Goal: Task Accomplishment & Management: Manage account settings

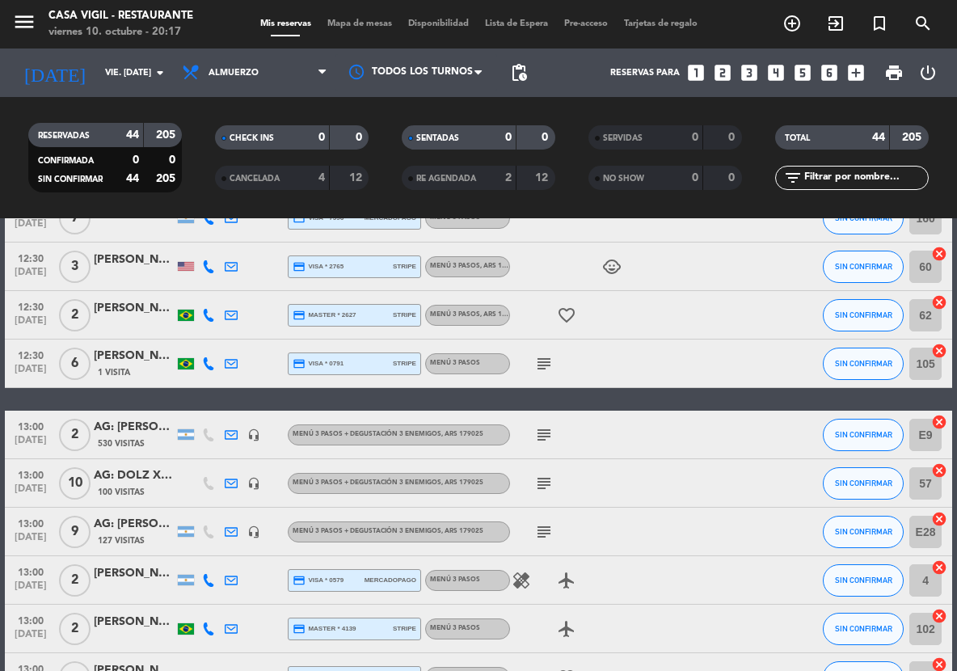
scroll to position [707, 0]
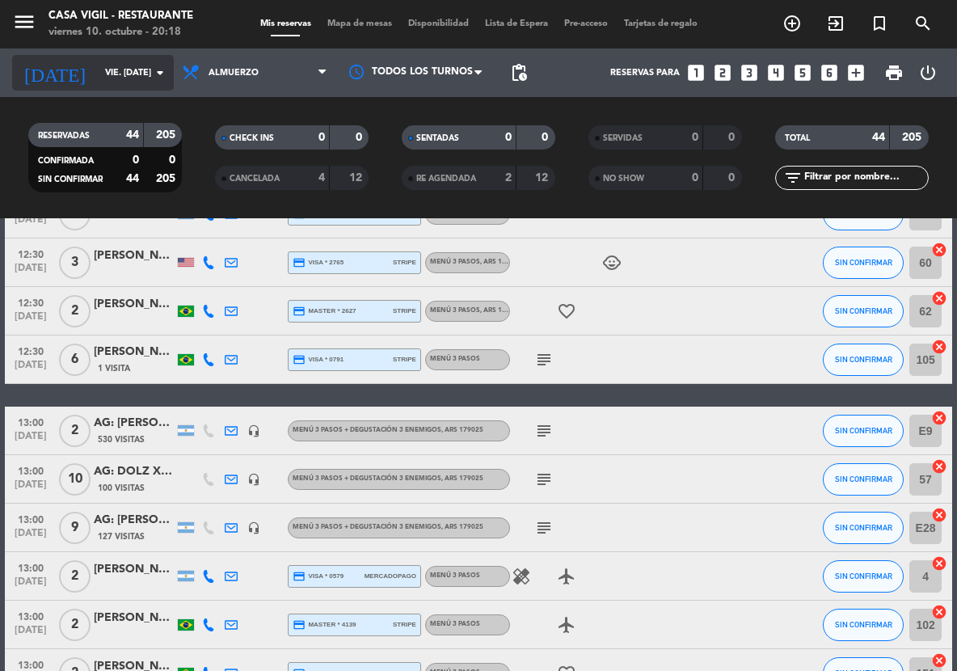
click at [153, 76] on icon "arrow_drop_down" at bounding box center [159, 72] width 19 height 19
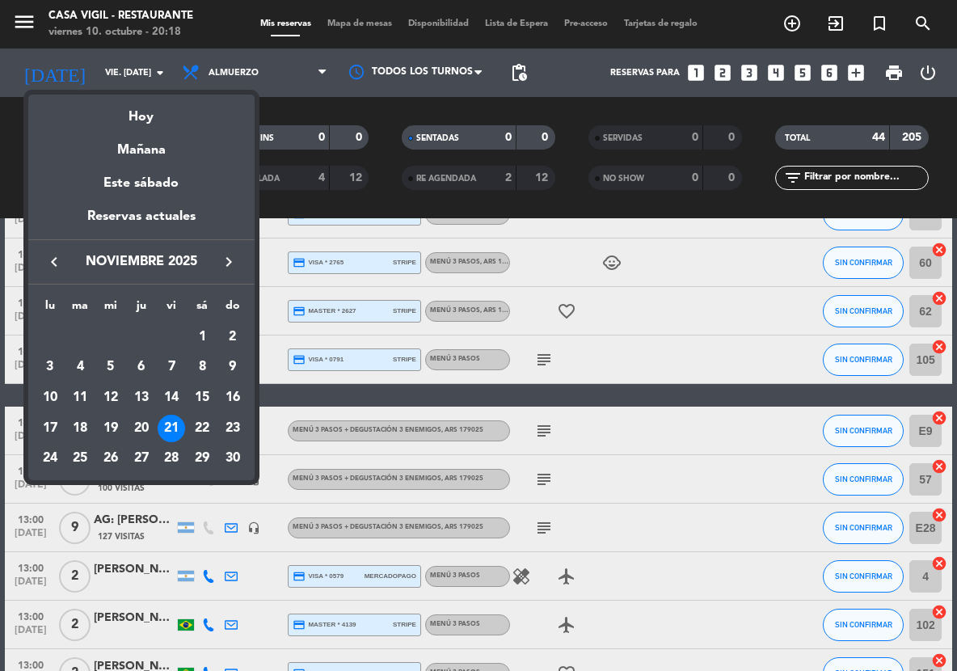
click at [234, 261] on icon "keyboard_arrow_right" at bounding box center [228, 261] width 19 height 19
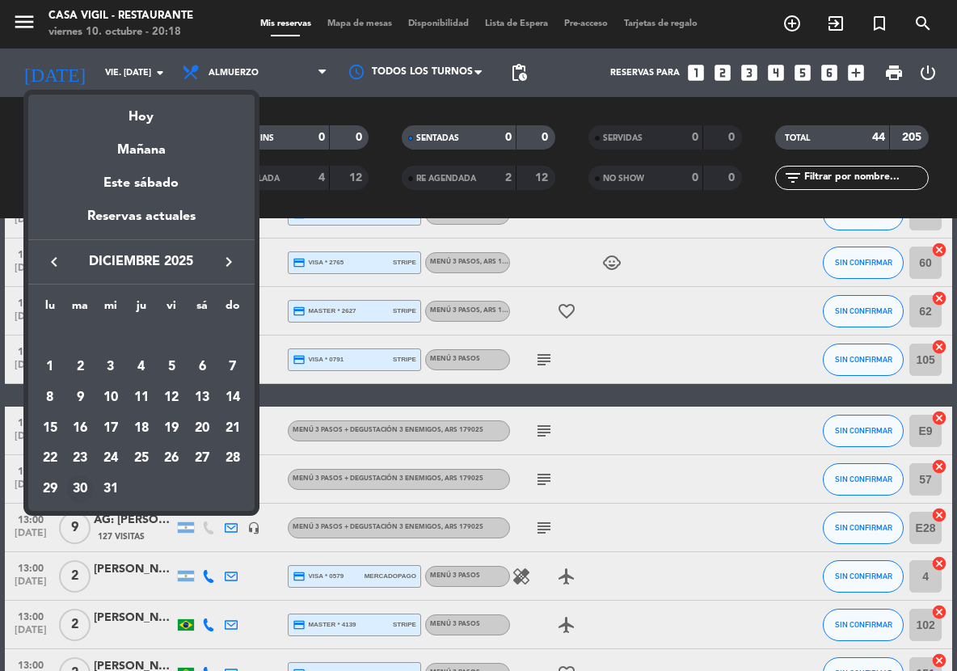
click at [83, 482] on div "30" at bounding box center [79, 488] width 27 height 27
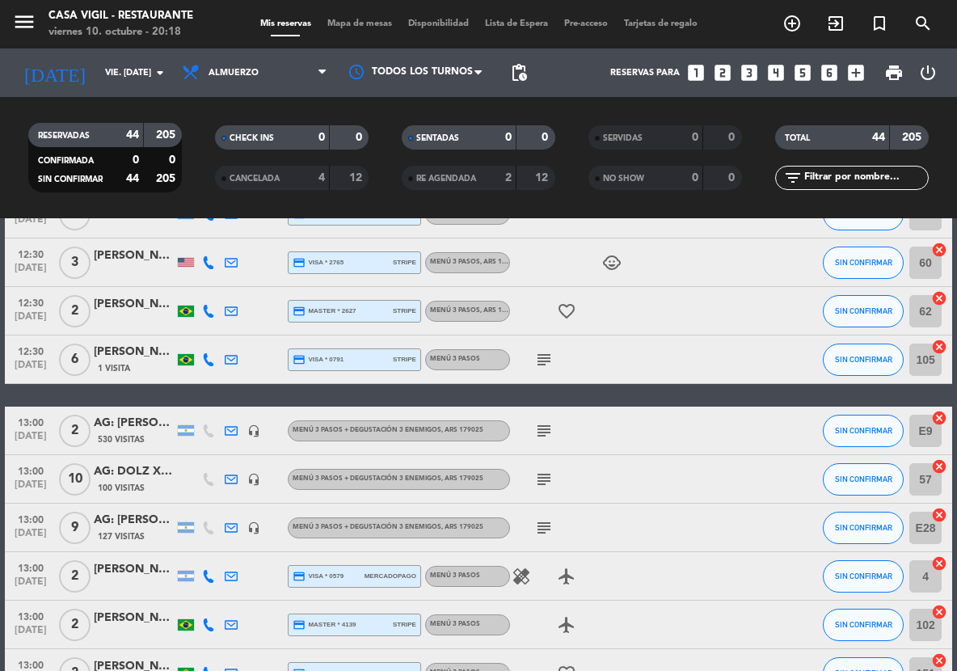
type input "[DATE] dic."
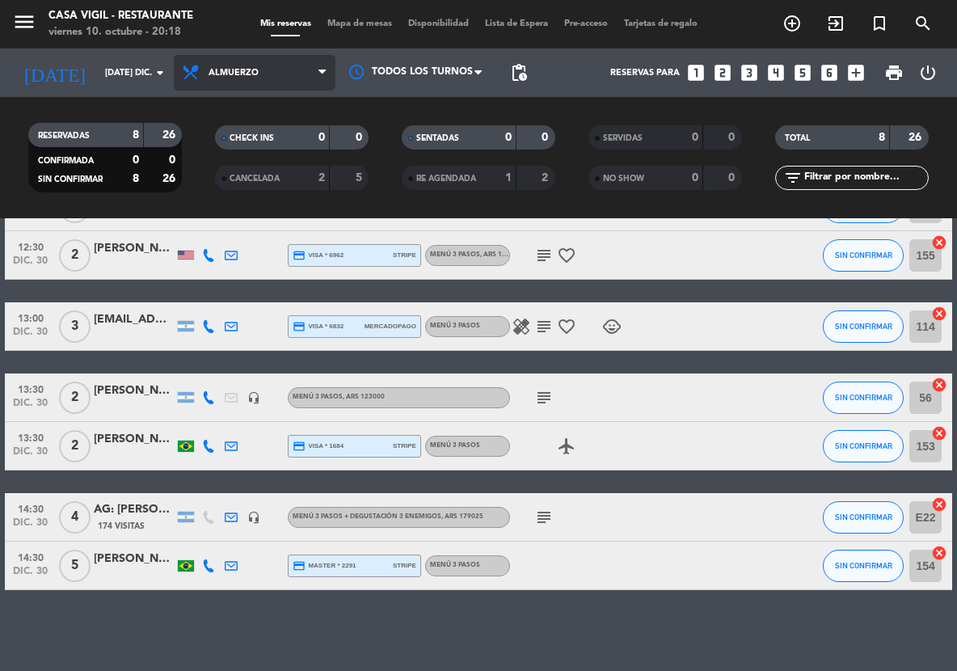
click at [261, 84] on span "Almuerzo" at bounding box center [255, 73] width 162 height 36
click at [272, 182] on div "menu Casa [PERSON_NAME] - Restaurante viernes 10. octubre - 20:18 Mis reservas …" at bounding box center [478, 109] width 957 height 218
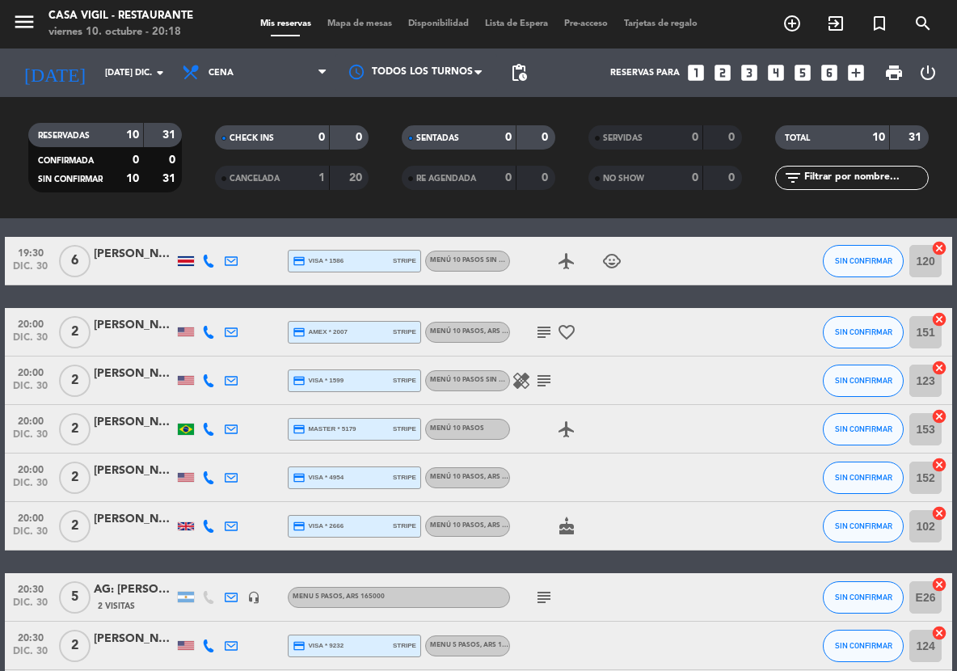
scroll to position [0, 0]
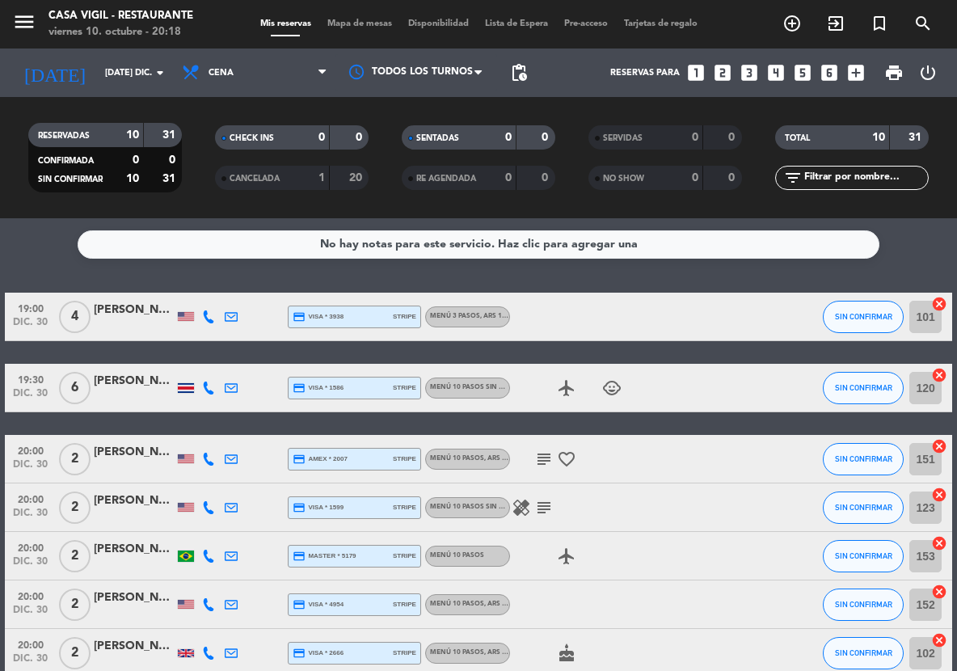
click at [728, 68] on icon "looks_two" at bounding box center [722, 72] width 21 height 21
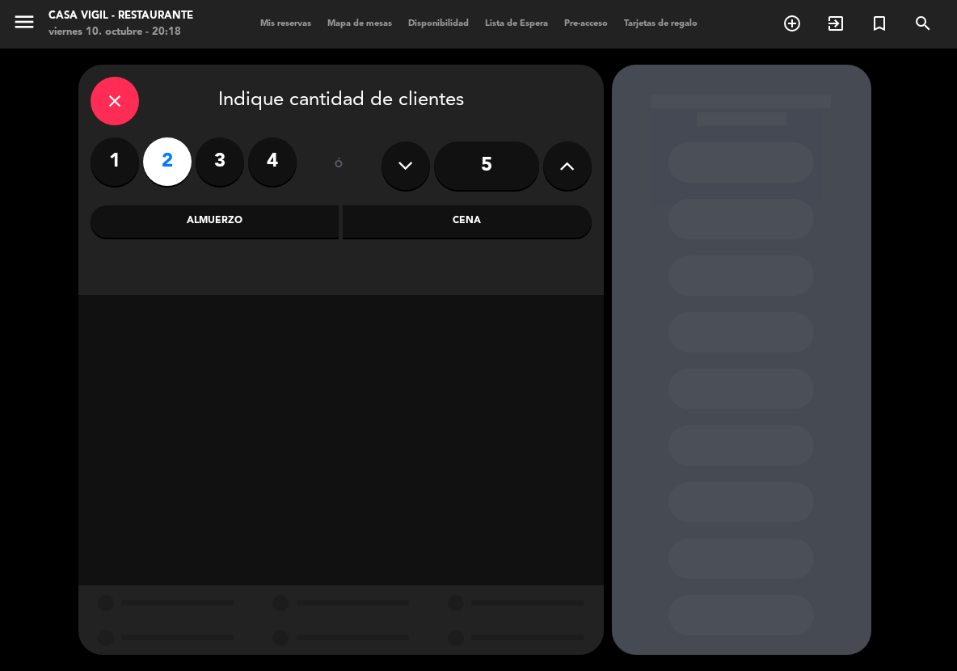
click at [446, 232] on div "Cena" at bounding box center [467, 221] width 249 height 32
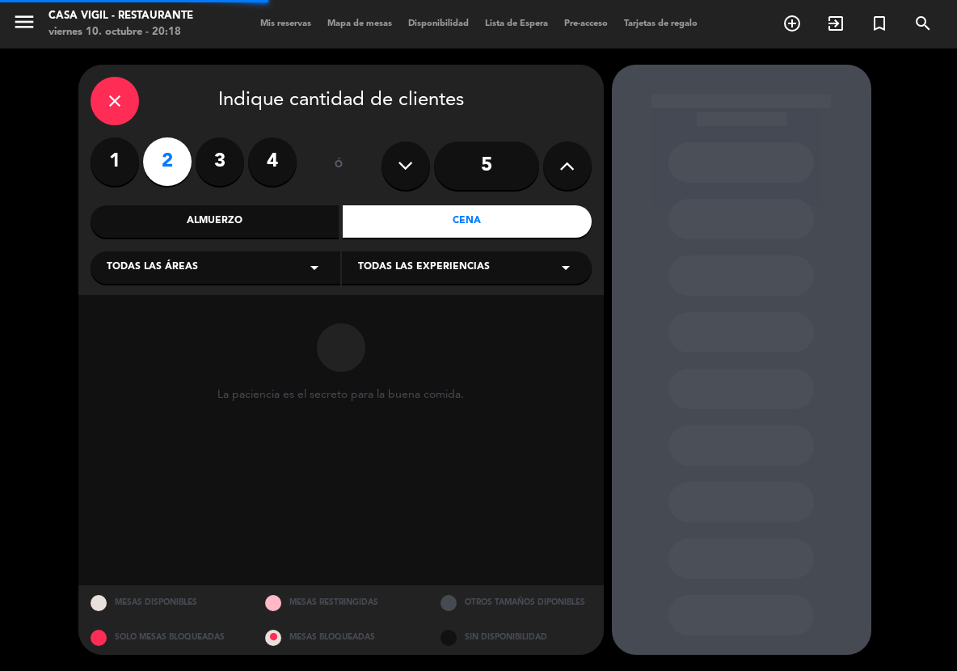
click at [438, 264] on span "Todas las experiencias" at bounding box center [424, 267] width 132 height 16
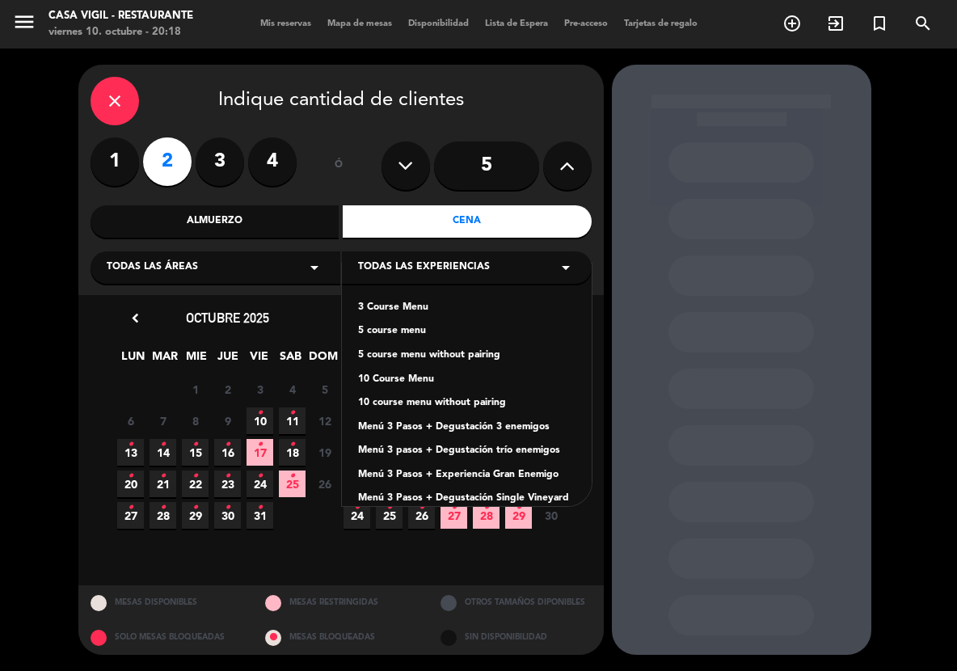
click at [403, 328] on div "5 course menu" at bounding box center [466, 331] width 217 height 16
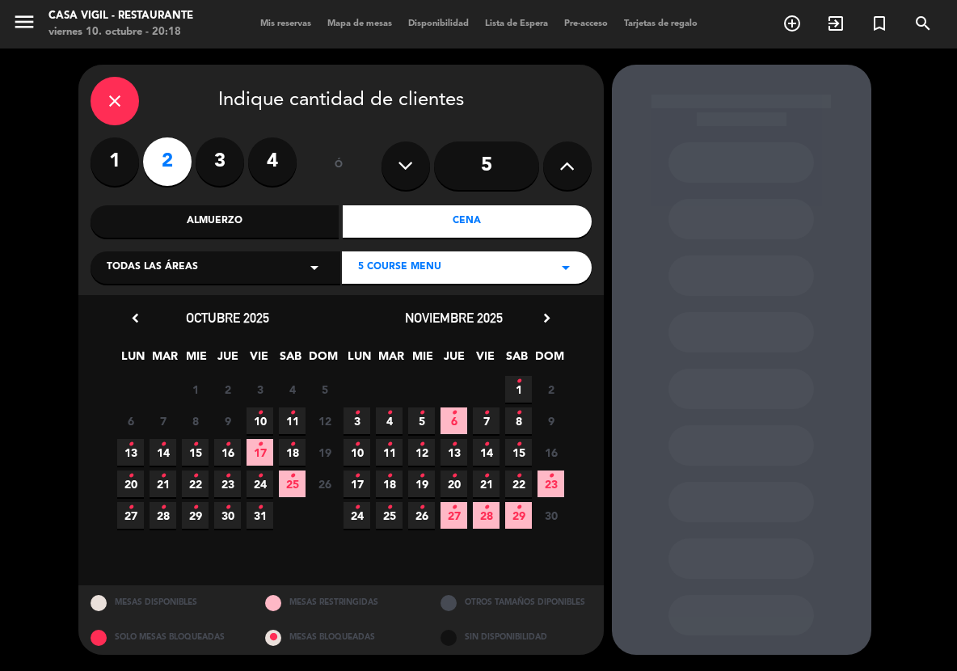
click at [547, 314] on icon "chevron_right" at bounding box center [546, 318] width 17 height 17
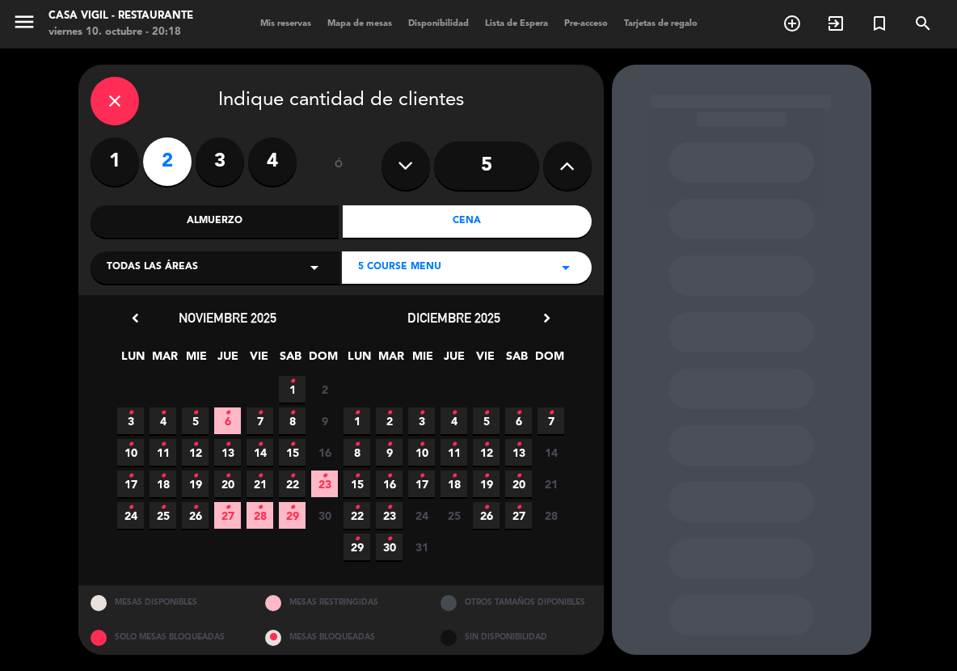
click at [385, 546] on span "30 •" at bounding box center [389, 547] width 27 height 27
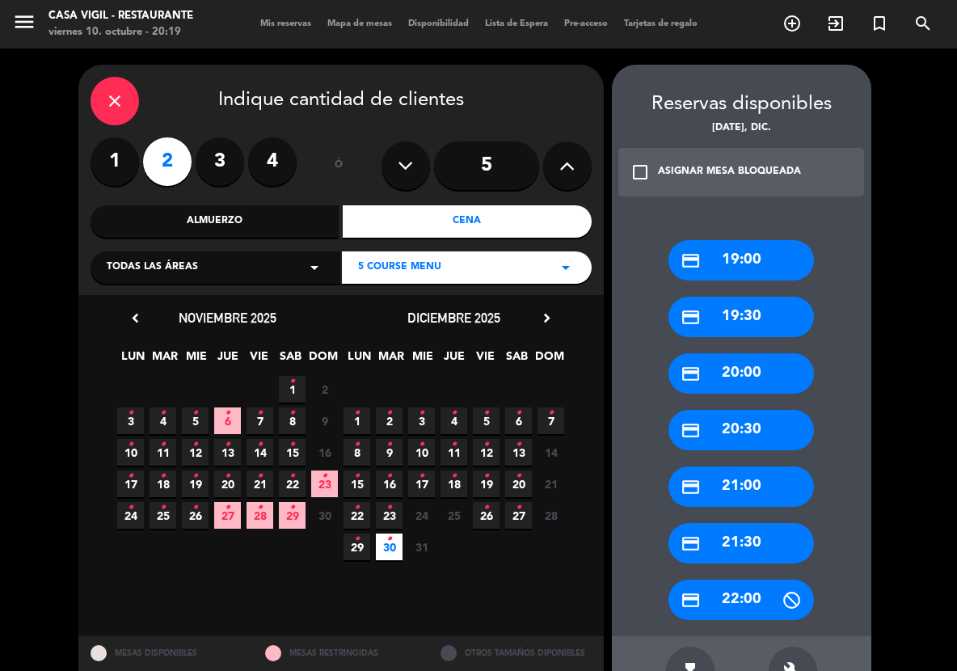
click at [749, 255] on div "credit_card 19:00" at bounding box center [741, 260] width 146 height 40
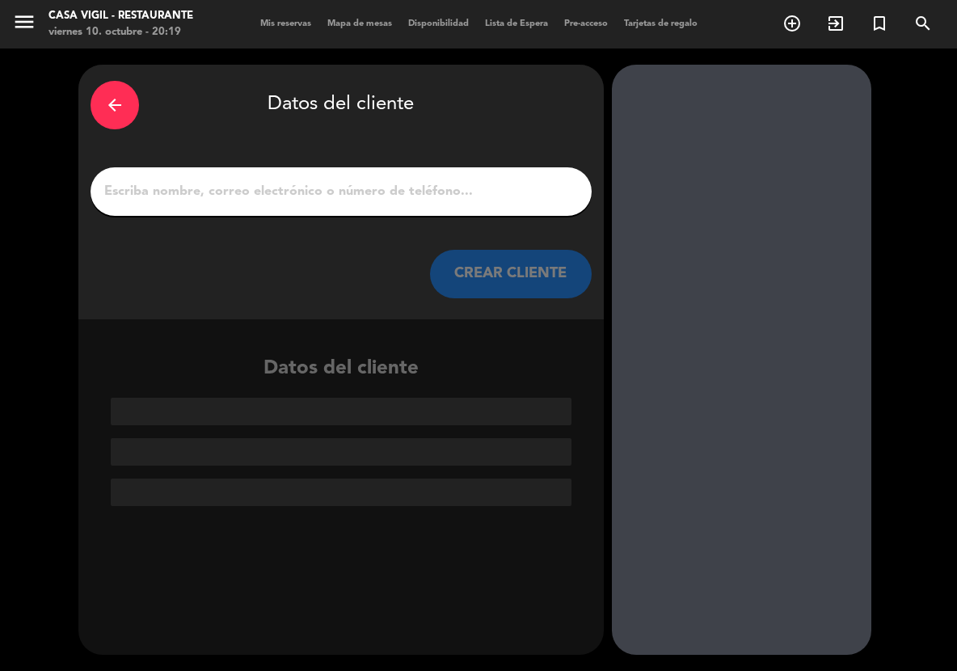
click at [386, 196] on input "1" at bounding box center [341, 191] width 477 height 23
click at [370, 183] on input "1" at bounding box center [341, 191] width 477 height 23
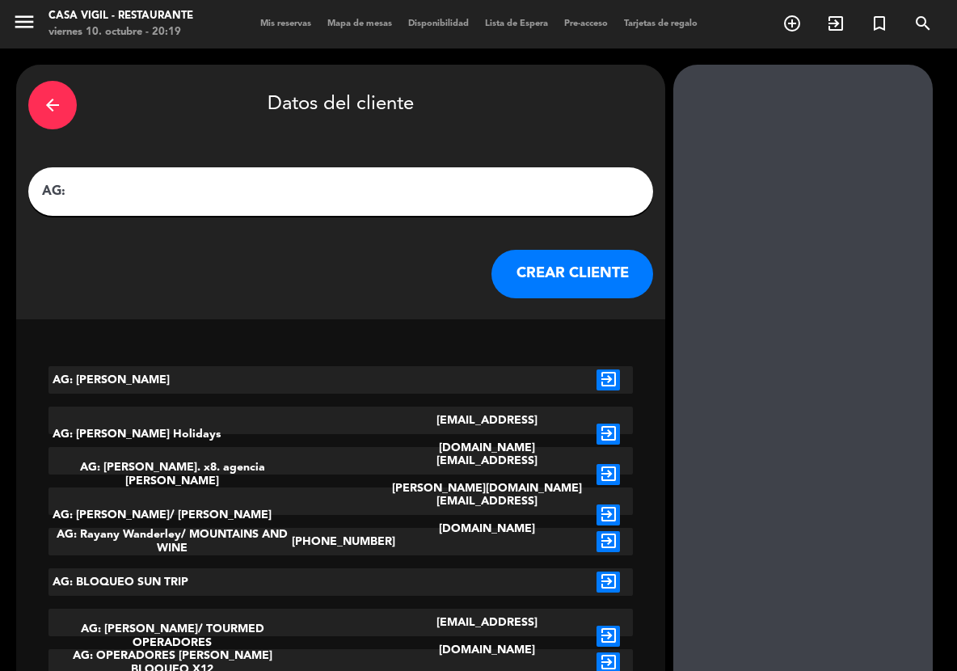
click at [259, 194] on input "AG:" at bounding box center [340, 191] width 601 height 23
paste input "[PERSON_NAME] [PERSON_NAME]"
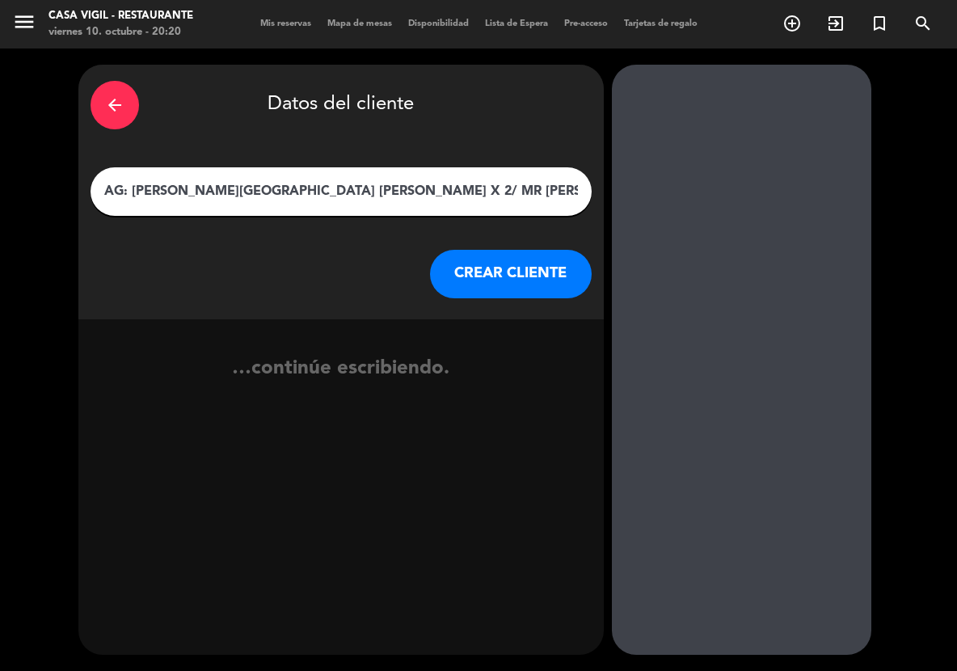
type input "AG: [PERSON_NAME][GEOGRAPHIC_DATA] [PERSON_NAME] X 2/ MR [PERSON_NAME]"
click at [487, 284] on button "CREAR CLIENTE" at bounding box center [511, 274] width 162 height 49
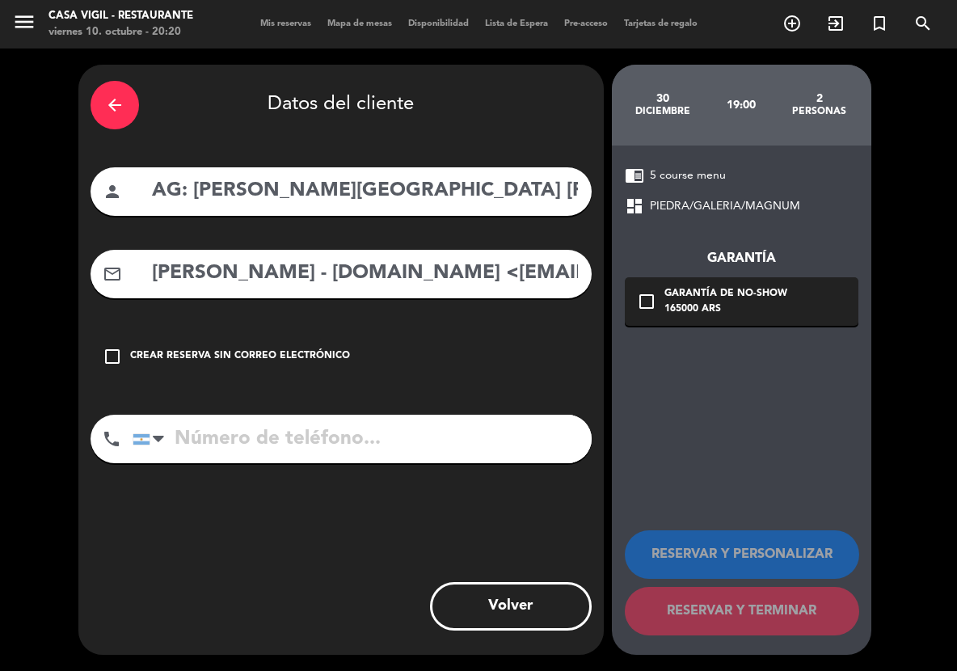
click at [390, 295] on div "mail_outline [PERSON_NAME] - [DOMAIN_NAME] <[EMAIL_ADDRESS][DOMAIN_NAME]>" at bounding box center [341, 274] width 501 height 49
drag, startPoint x: 400, startPoint y: 268, endPoint x: 8, endPoint y: 248, distance: 392.6
click at [8, 248] on div "arrow_back Datos del cliente person AG: [GEOGRAPHIC_DATA][PERSON_NAME][GEOGRAPH…" at bounding box center [478, 360] width 957 height 622
click at [420, 279] on input "[EMAIL_ADDRESS][DOMAIN_NAME]" at bounding box center [364, 273] width 429 height 33
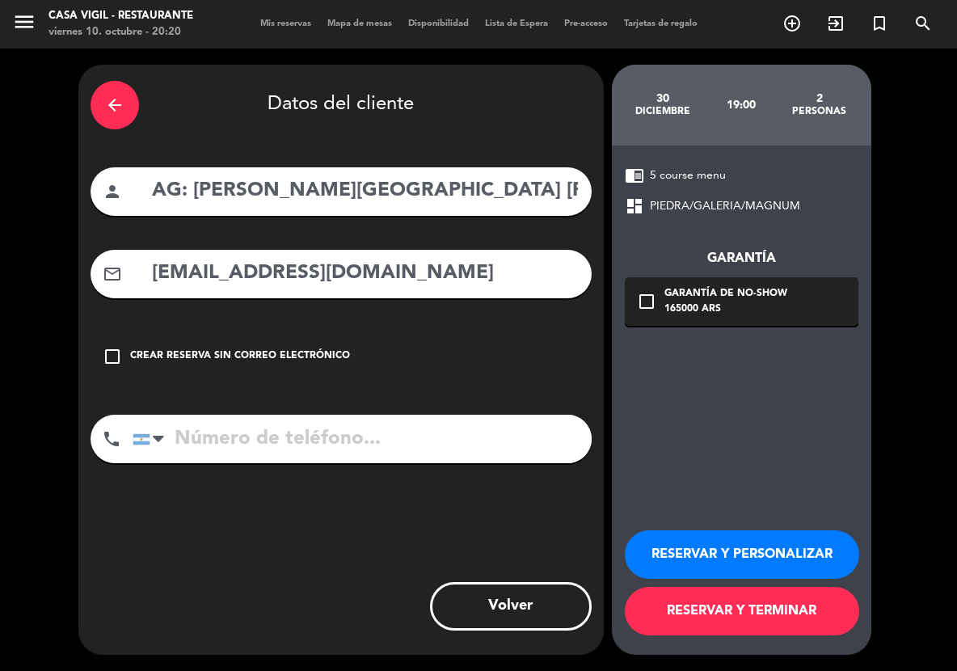
type input "[EMAIL_ADDRESS][DOMAIN_NAME]"
click at [709, 551] on button "RESERVAR Y PERSONALIZAR" at bounding box center [742, 554] width 234 height 49
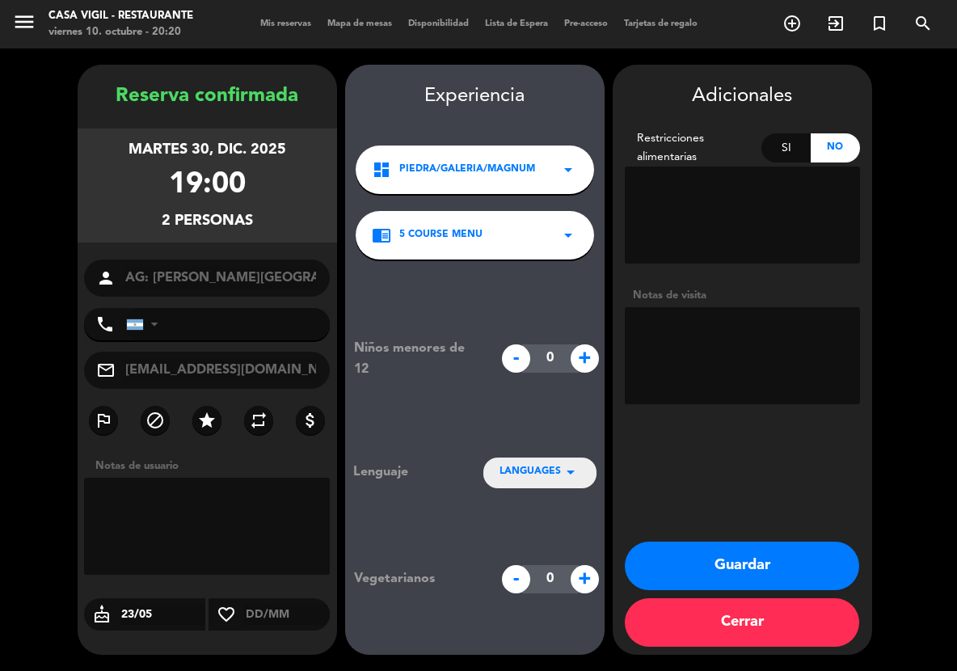
click at [723, 325] on textarea at bounding box center [742, 355] width 235 height 97
type textarea "NO COBRAR A PAX ABONA AGENCIA"
drag, startPoint x: 535, startPoint y: 476, endPoint x: 528, endPoint y: 462, distance: 16.3
click at [535, 475] on span "LANGUAGES" at bounding box center [530, 472] width 61 height 16
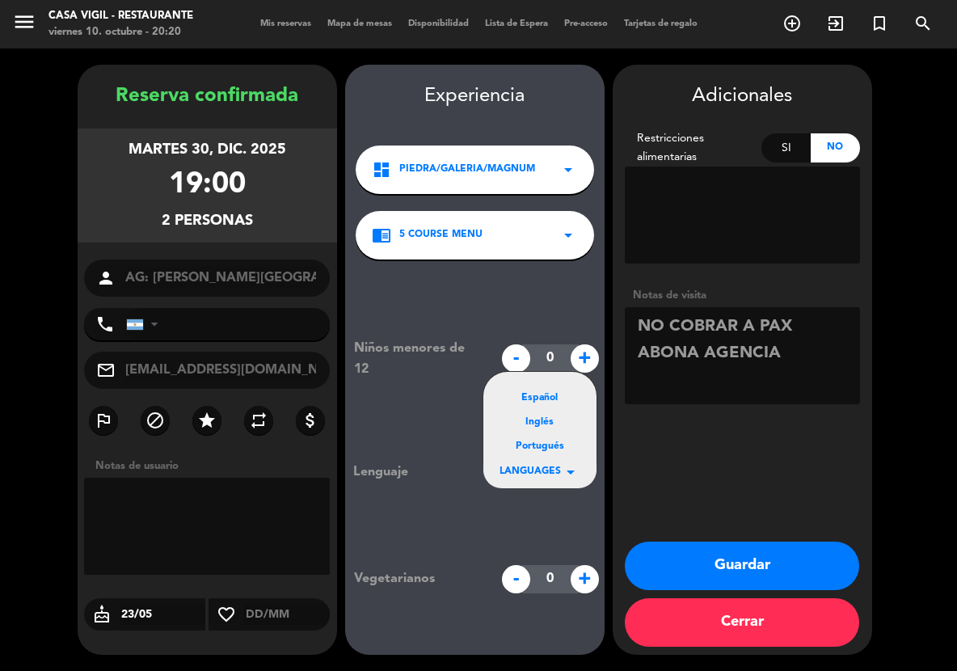
click at [542, 400] on div "Español" at bounding box center [540, 398] width 81 height 16
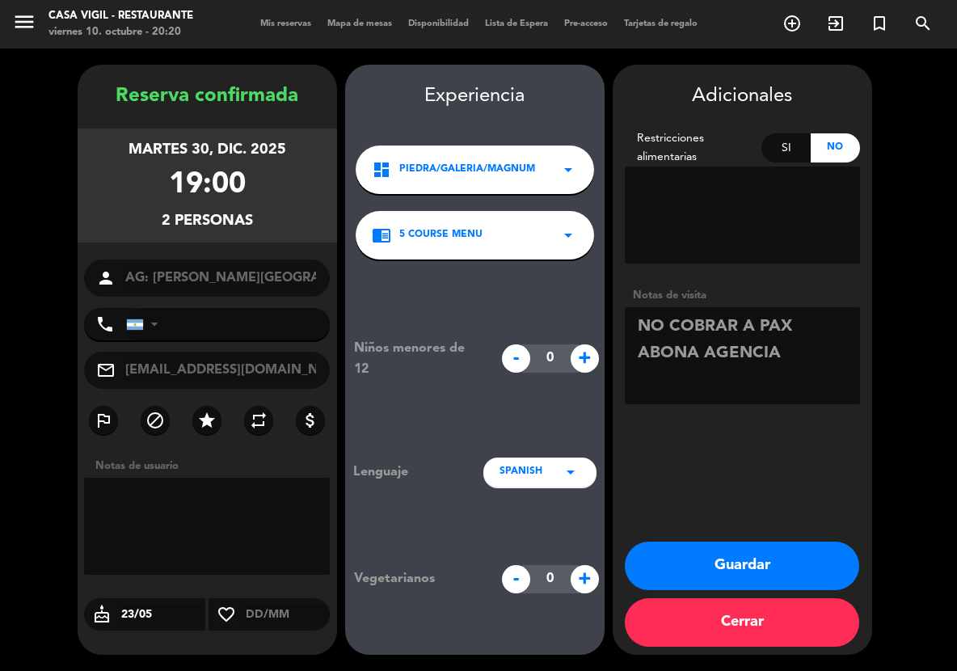
click at [701, 560] on button "Guardar" at bounding box center [742, 566] width 234 height 49
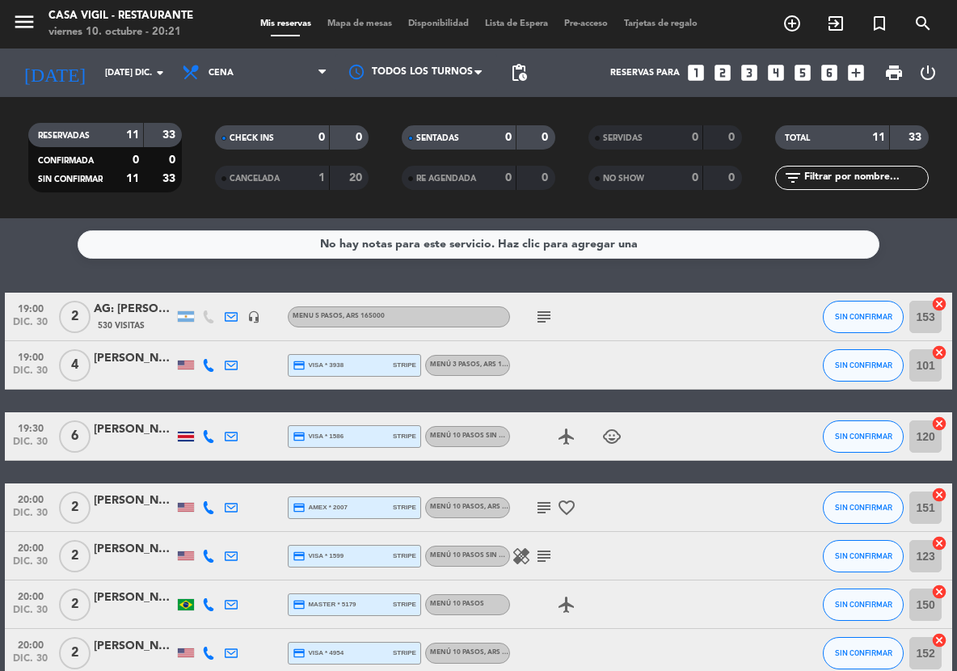
drag, startPoint x: 775, startPoint y: 259, endPoint x: 508, endPoint y: 96, distance: 313.0
click at [775, 259] on div "No hay notas para este servicio. Haz clic para agregar una 19:00 dic. 30 2 AG: …" at bounding box center [478, 444] width 957 height 453
click at [31, 25] on icon "menu" at bounding box center [24, 22] width 24 height 24
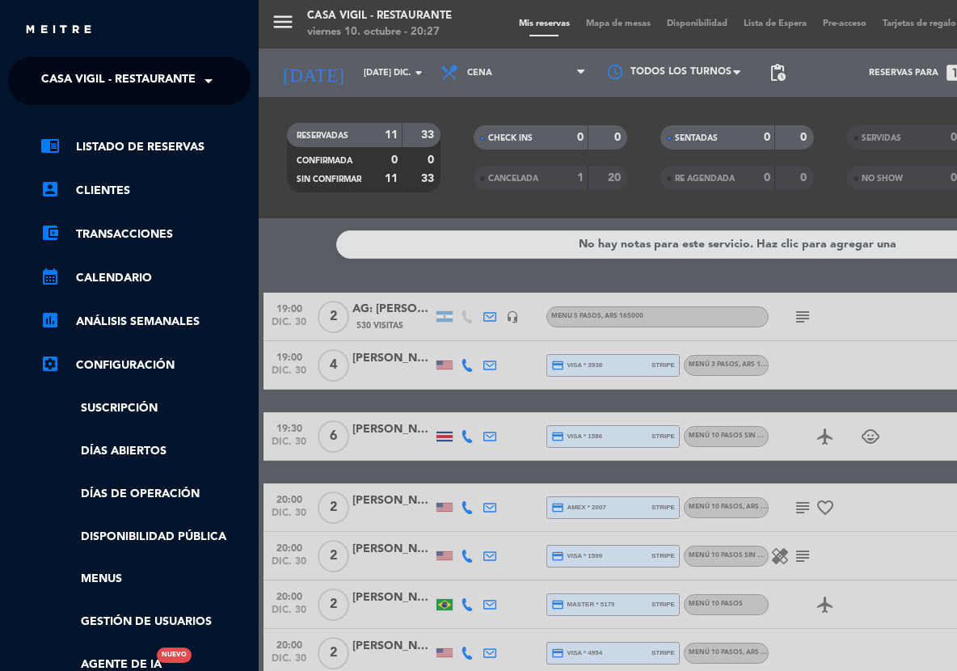
click at [123, 82] on span "Casa Vigil - Restaurante" at bounding box center [118, 81] width 154 height 34
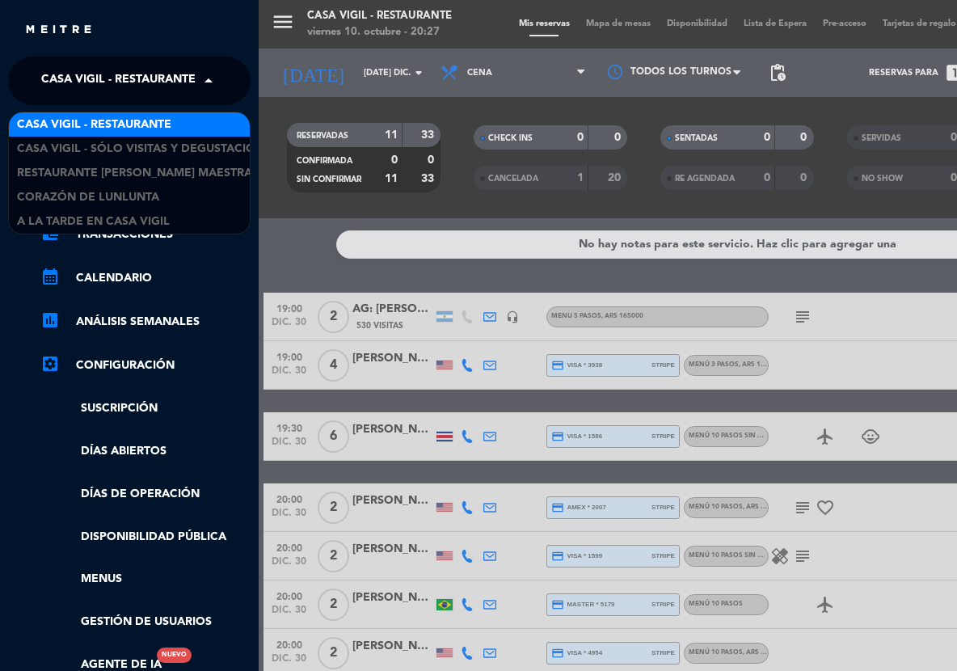
click at [168, 124] on span "Casa Vigil - Restaurante" at bounding box center [94, 125] width 154 height 19
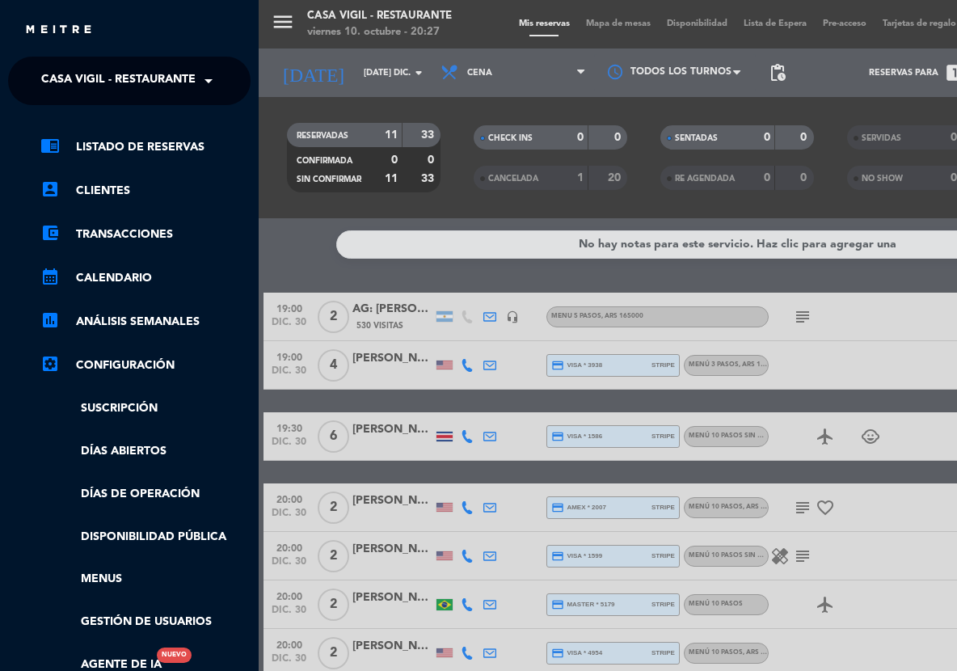
drag, startPoint x: 338, startPoint y: 303, endPoint x: 323, endPoint y: 284, distance: 24.3
click at [337, 303] on div "menu Casa [PERSON_NAME] - Restaurante viernes 10. octubre - 20:27 Mis reservas …" at bounding box center [737, 335] width 957 height 671
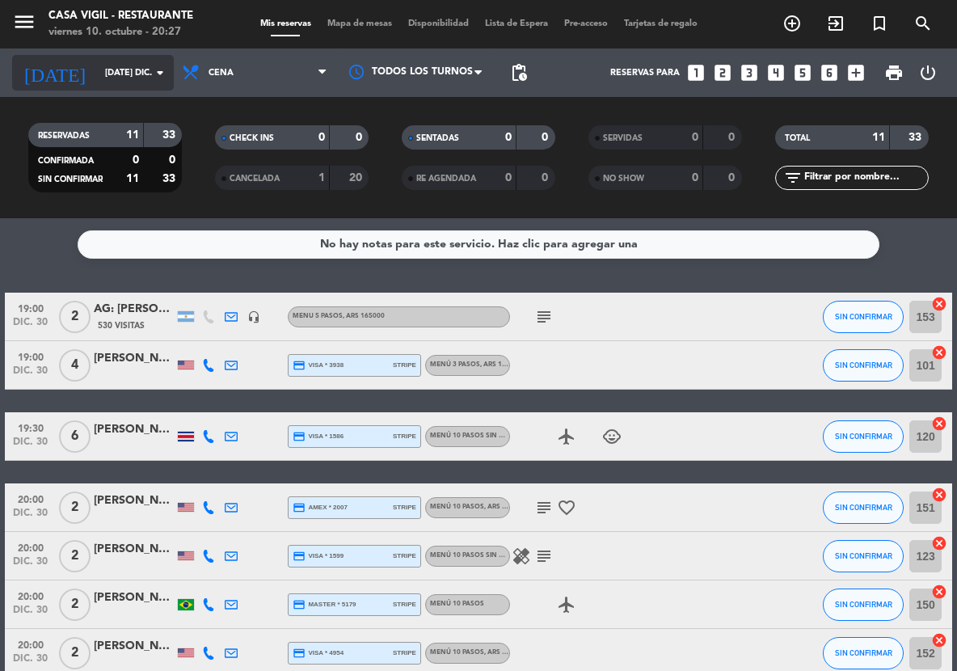
click at [167, 60] on input "[DATE] dic." at bounding box center [157, 73] width 120 height 27
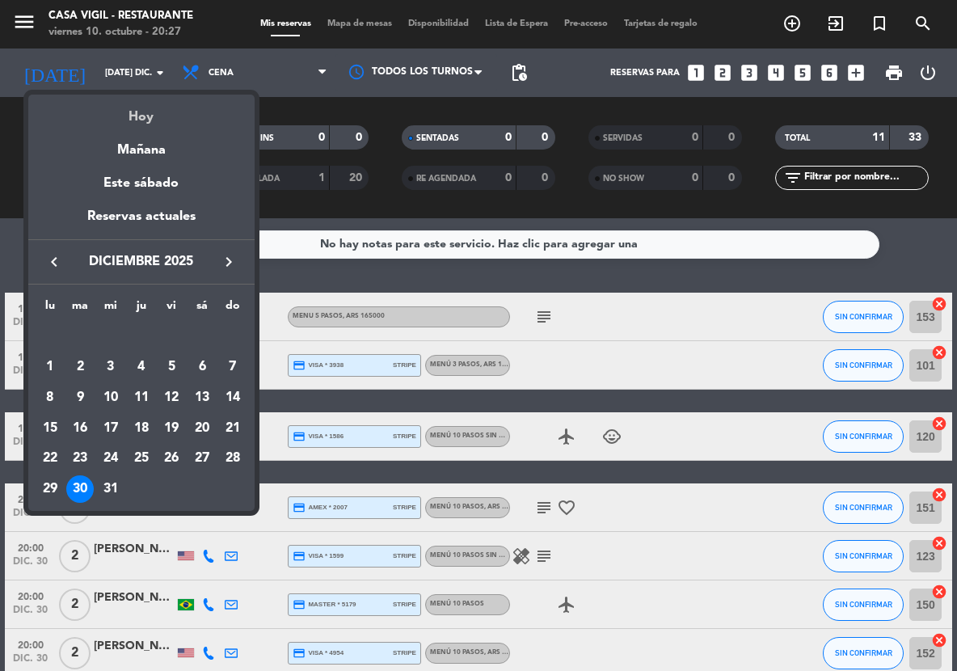
click at [131, 110] on div "Hoy" at bounding box center [141, 111] width 226 height 33
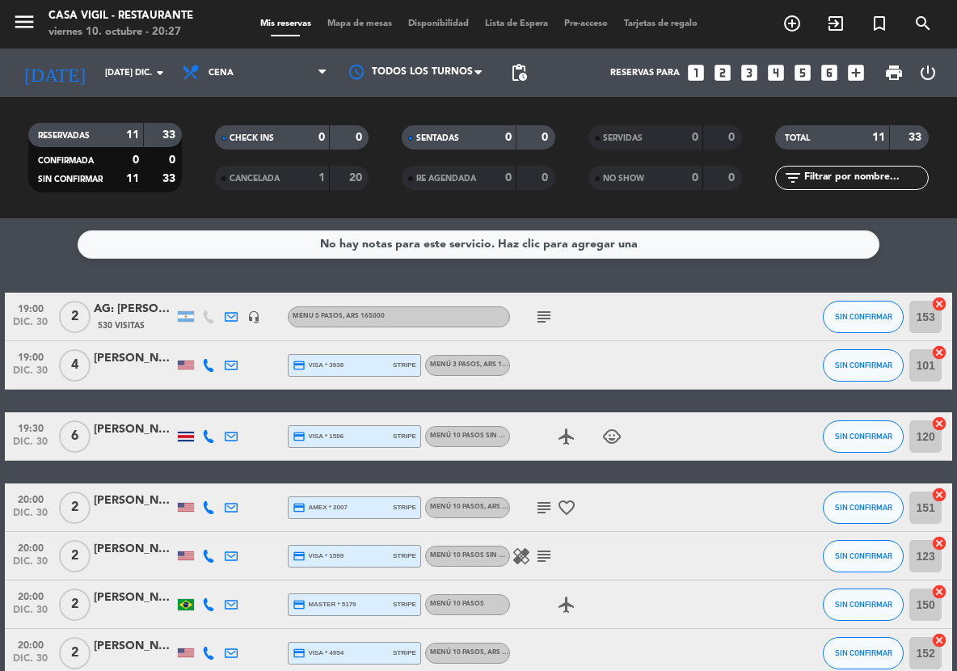
type input "vie. [DATE]"
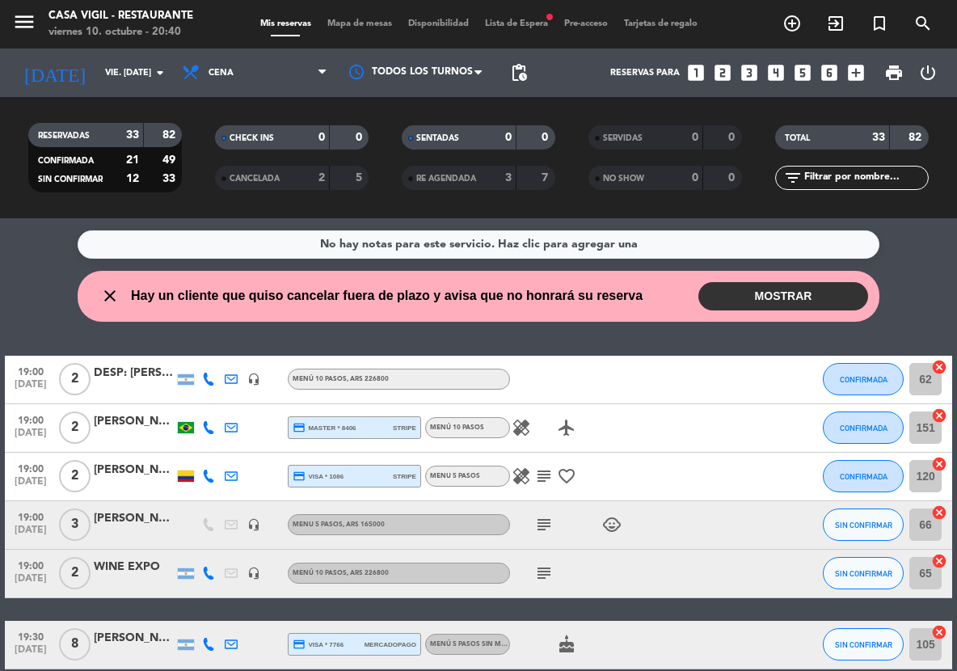
click at [705, 361] on div "19:00 [DATE] 2 DESP: [PERSON_NAME] X2 headset_mic Menú 10 pasos , ARS 226800 CO…" at bounding box center [478, 380] width 947 height 49
click at [930, 40] on div "menu Casa [PERSON_NAME] - Restaurante viernes 10. octubre - 20:42 Mis reservas …" at bounding box center [478, 24] width 957 height 49
click at [921, 25] on icon "search" at bounding box center [922, 23] width 19 height 19
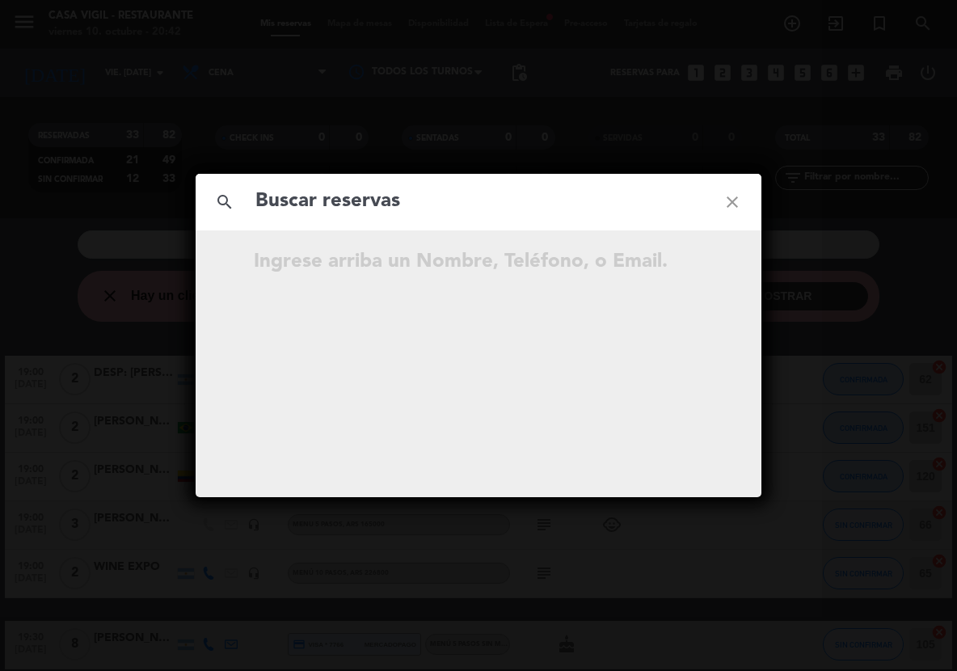
click at [416, 194] on input "text" at bounding box center [478, 201] width 449 height 33
click at [414, 196] on input "text" at bounding box center [478, 201] width 449 height 33
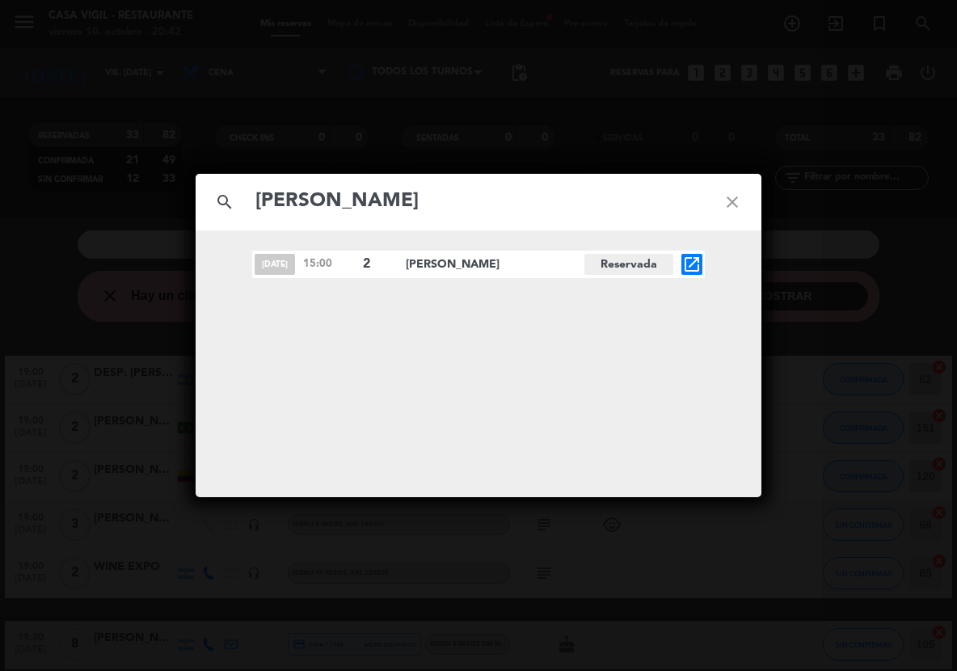
type input "[PERSON_NAME]"
click at [702, 268] on span "open_in_new" at bounding box center [691, 264] width 21 height 21
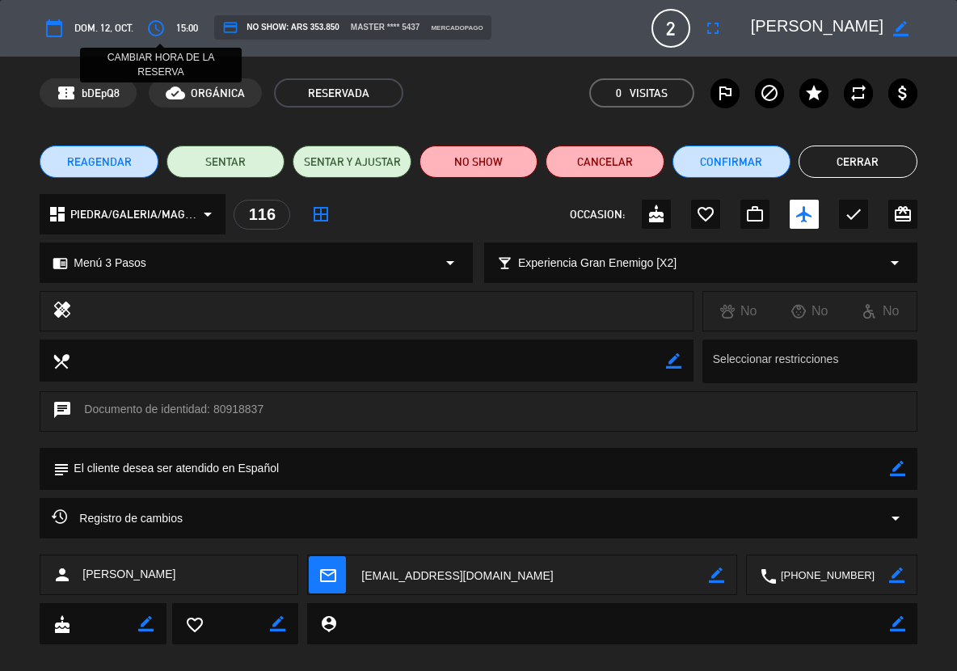
click at [155, 25] on icon "access_time" at bounding box center [155, 28] width 19 height 19
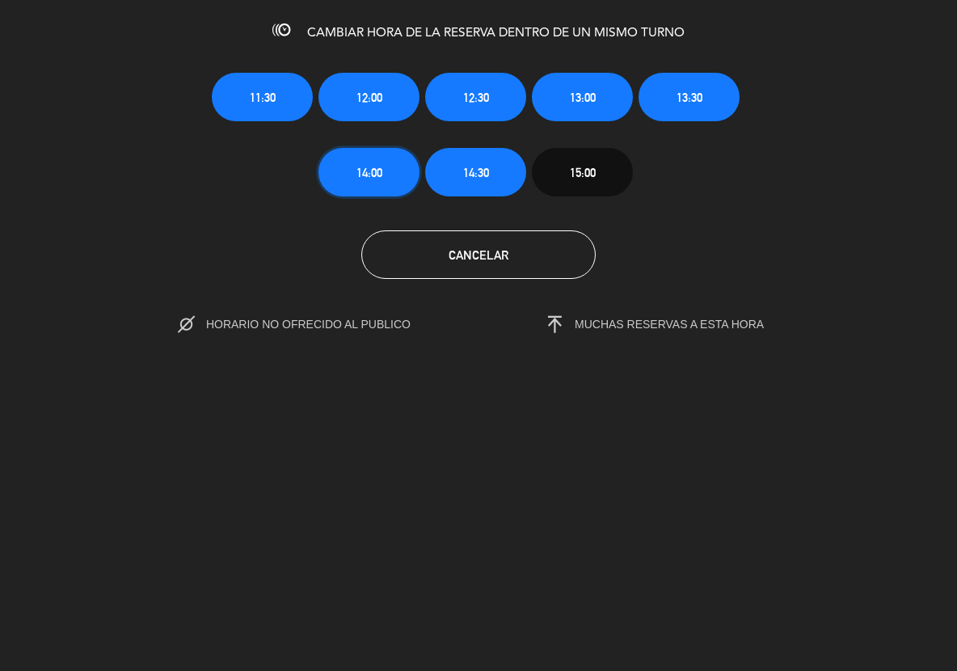
click at [378, 163] on span "14:00" at bounding box center [369, 172] width 26 height 19
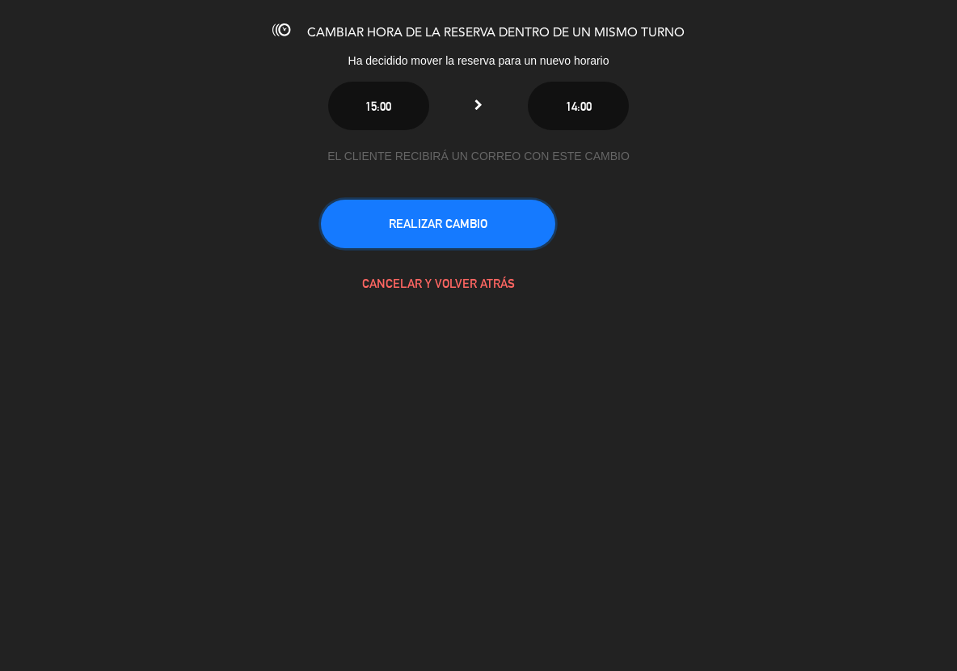
click at [434, 232] on button "REALIZAR CAMBIO" at bounding box center [438, 224] width 234 height 49
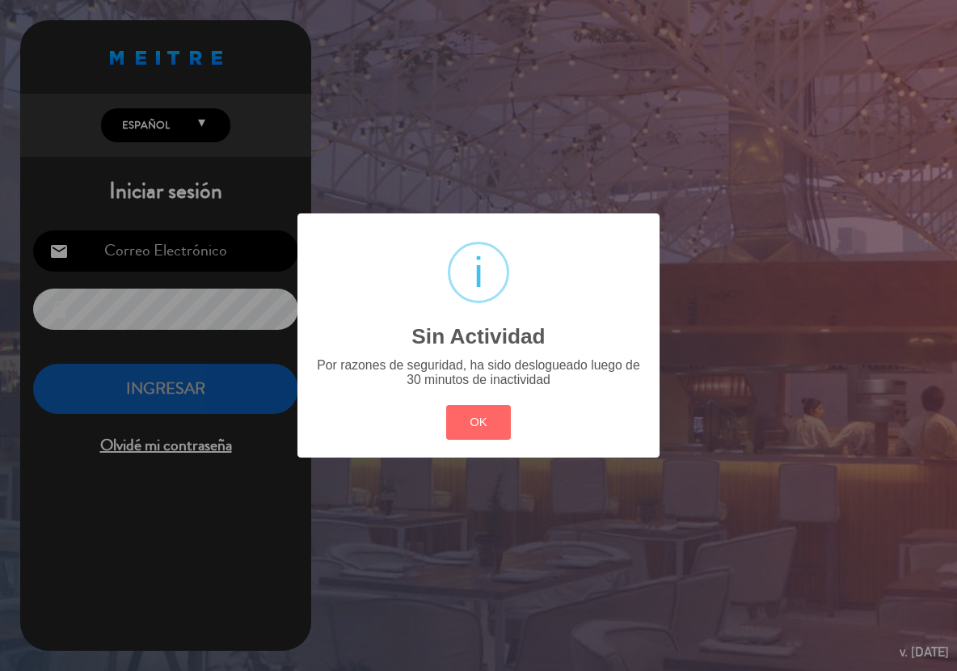
type input "[EMAIL_ADDRESS][DOMAIN_NAME]"
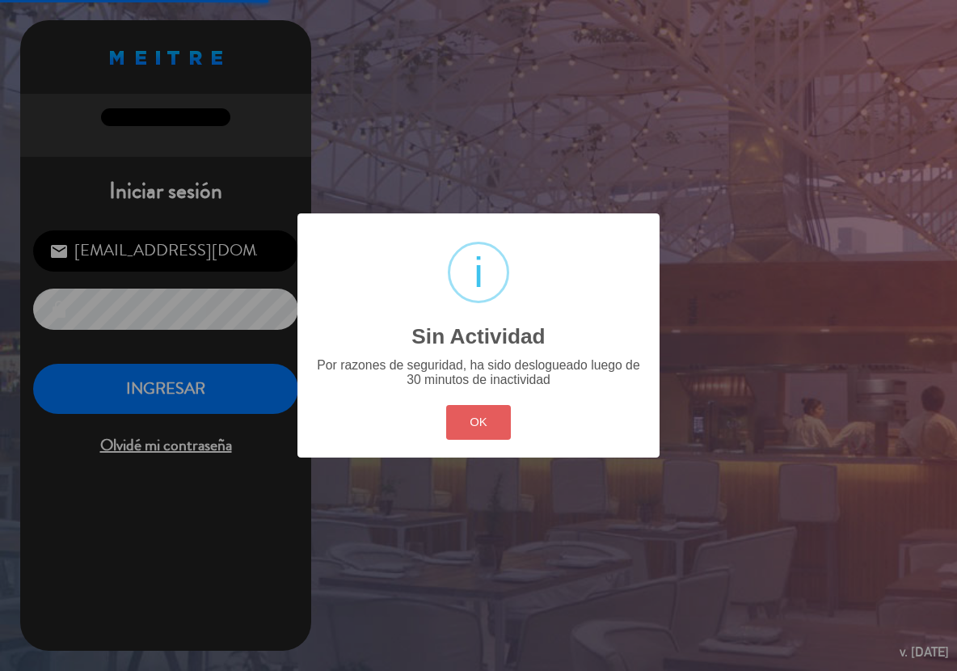
click at [458, 424] on button "OK" at bounding box center [478, 422] width 65 height 35
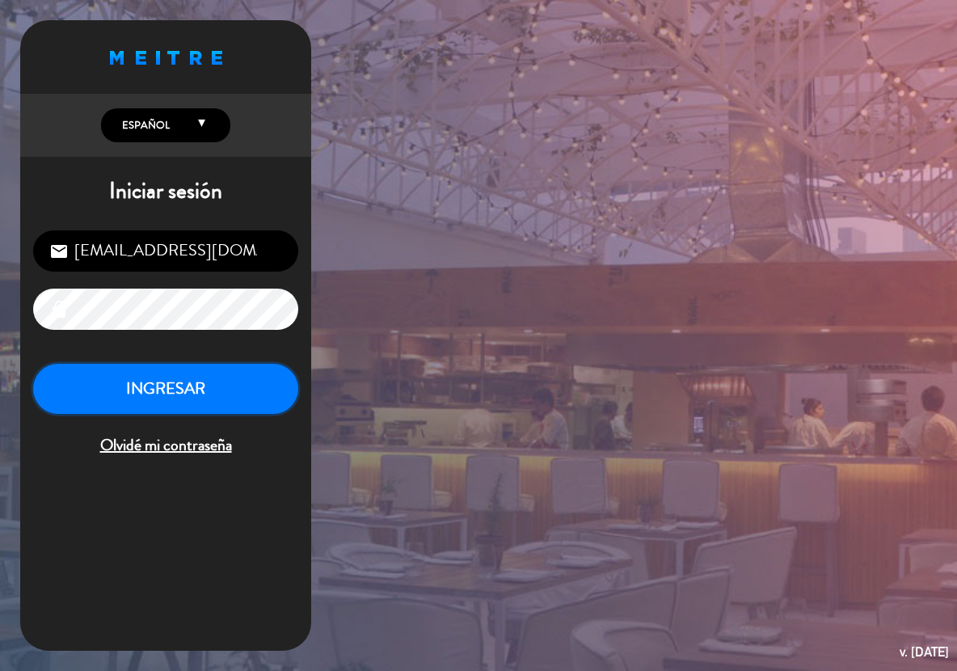
click at [241, 383] on button "INGRESAR" at bounding box center [165, 389] width 265 height 51
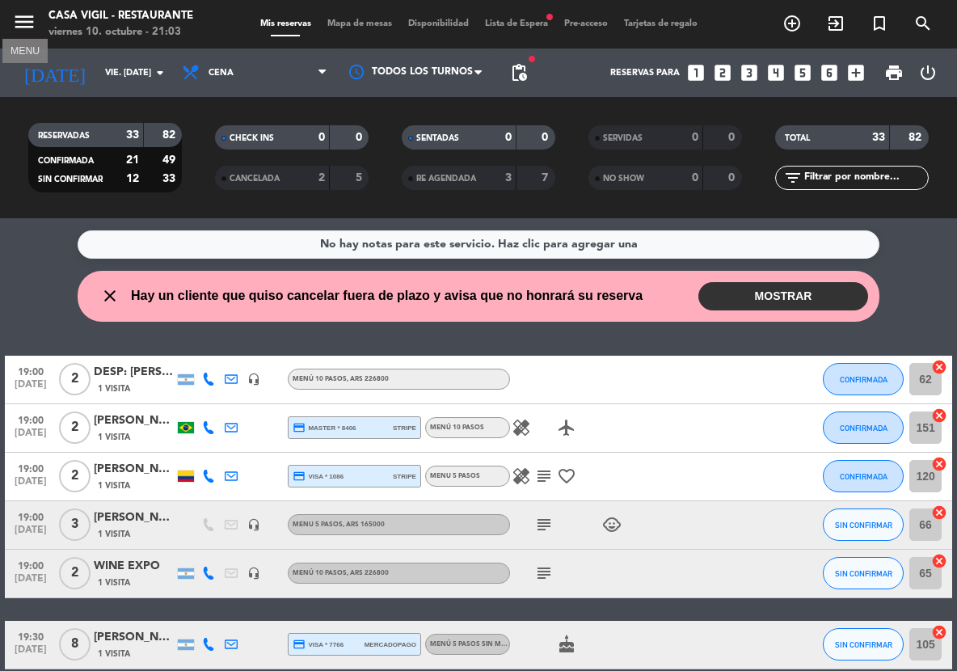
click at [24, 16] on icon "menu" at bounding box center [24, 22] width 24 height 24
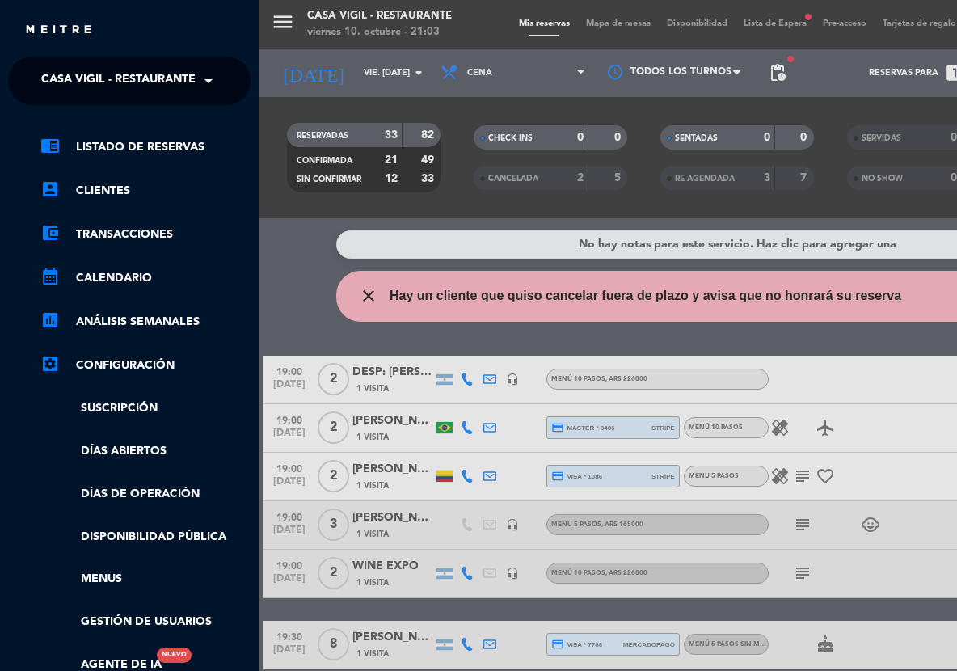
click at [82, 66] on span "Casa Vigil - Restaurante" at bounding box center [118, 81] width 154 height 34
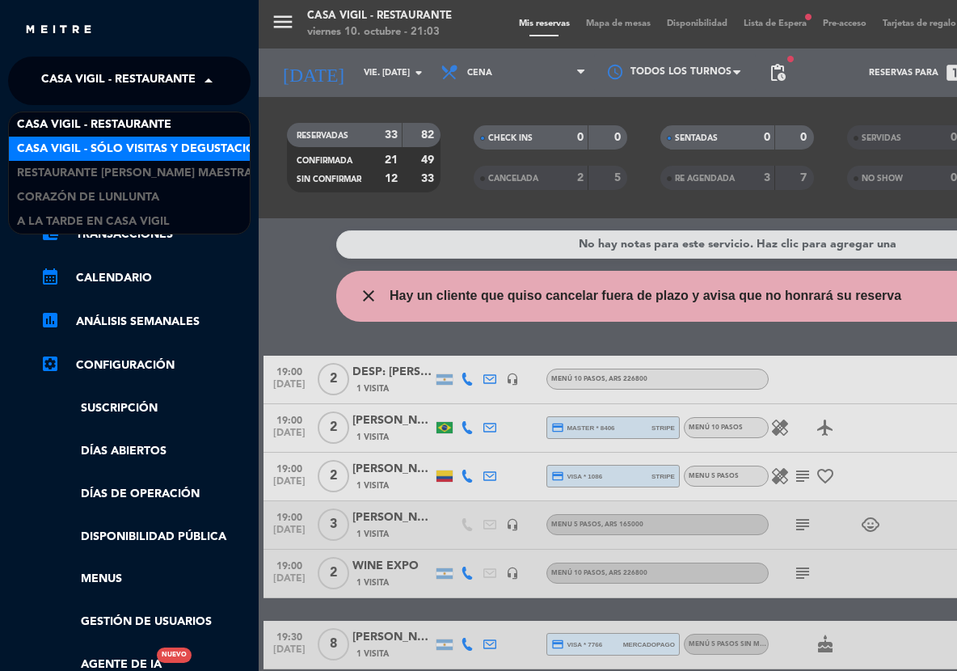
click at [154, 147] on span "Casa Vigil - SÓLO Visitas y Degustaciones" at bounding box center [147, 149] width 261 height 19
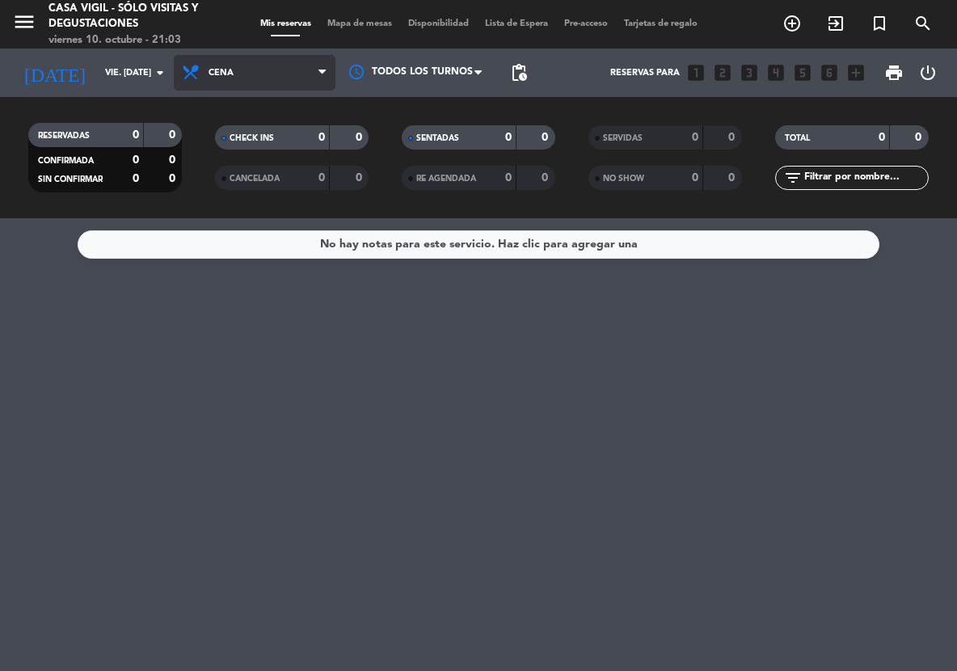
click at [239, 75] on span "Cena" at bounding box center [255, 73] width 162 height 36
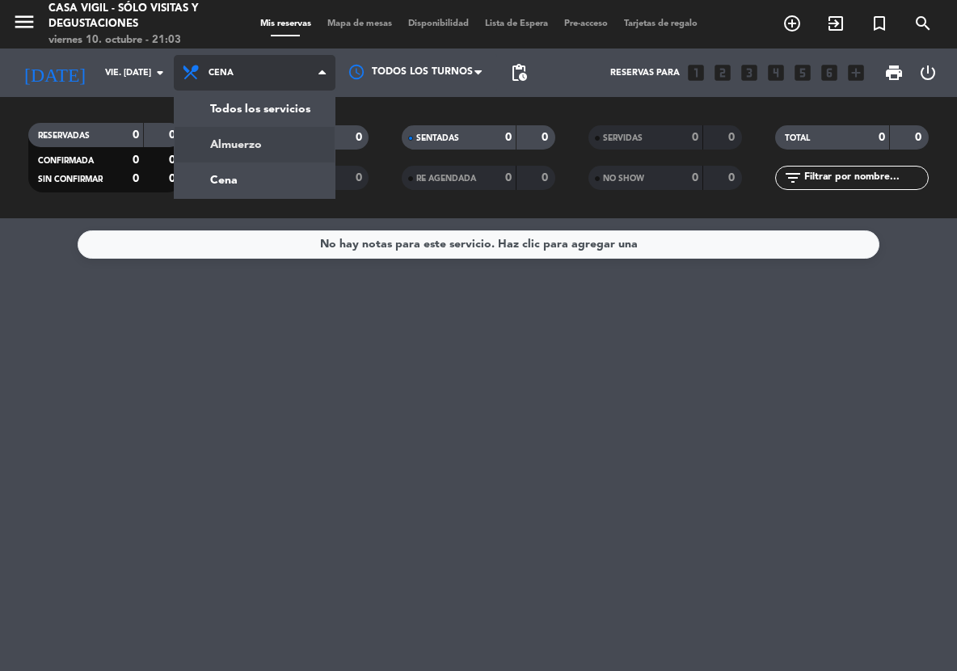
click at [253, 141] on div "menu Casa [PERSON_NAME] - SÓLO Visitas y Degustaciones viernes 10. octubre - 21…" at bounding box center [478, 109] width 957 height 218
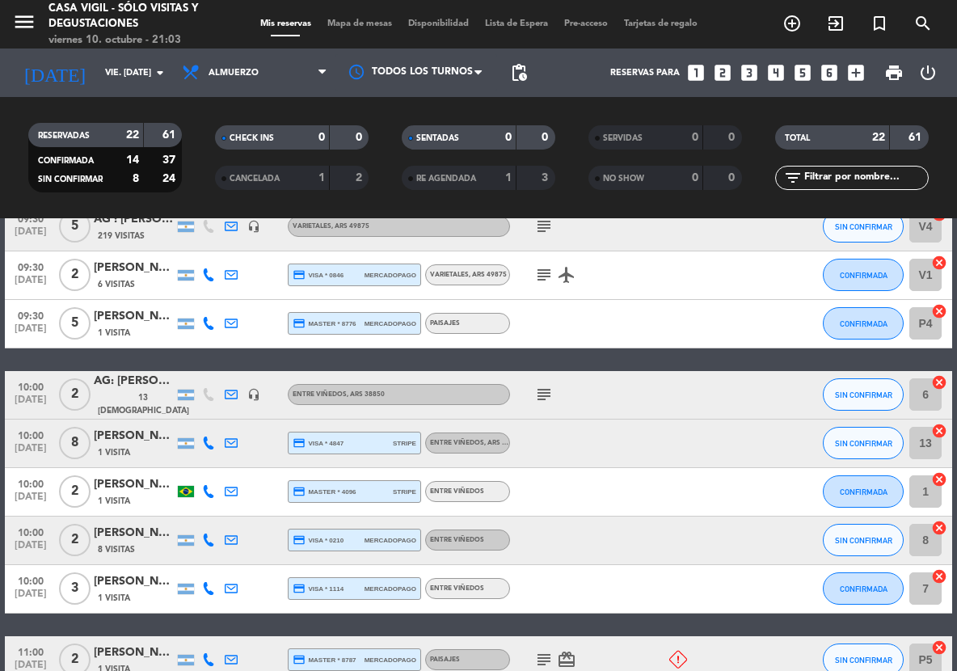
scroll to position [202, 0]
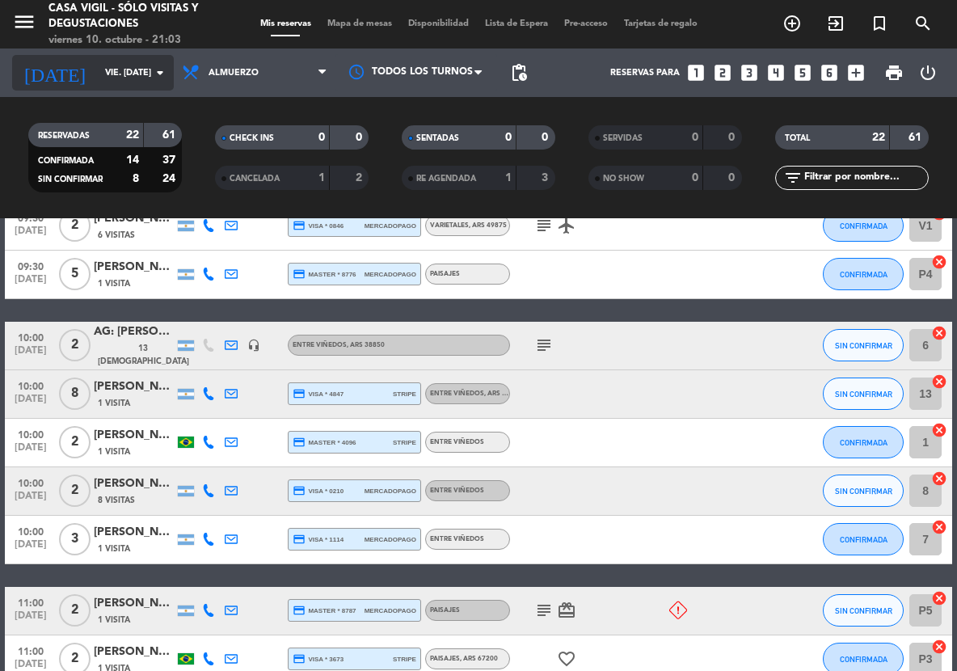
click at [153, 66] on icon "arrow_drop_down" at bounding box center [159, 72] width 19 height 19
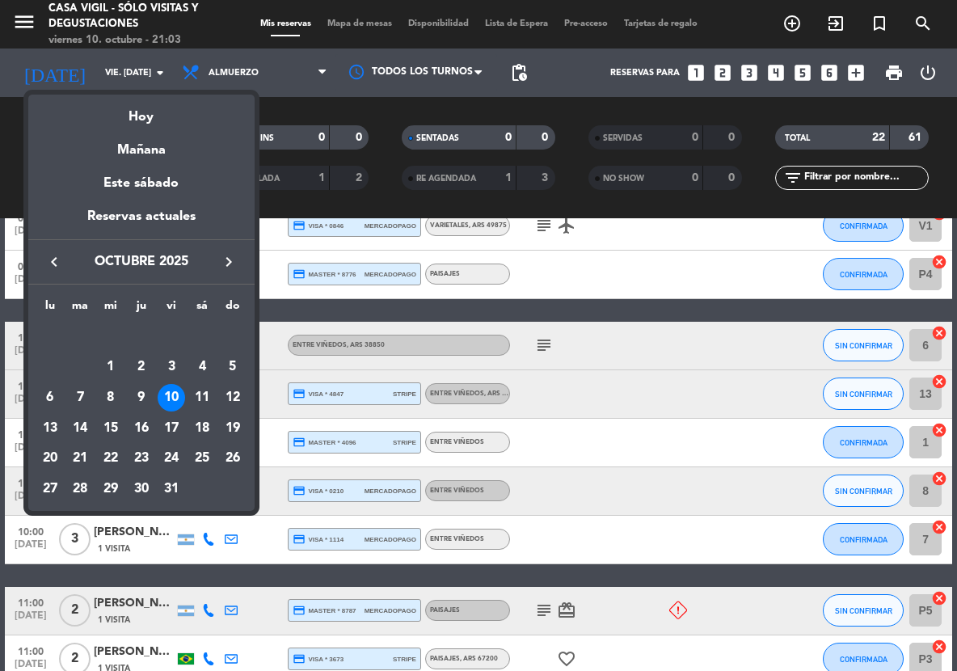
click at [108, 485] on div "29" at bounding box center [110, 488] width 27 height 27
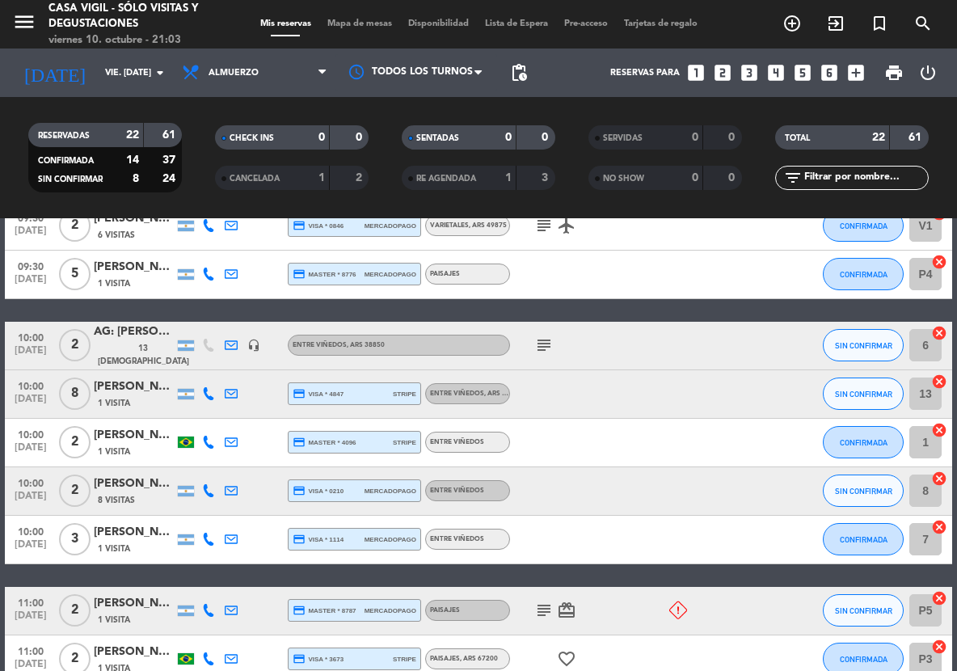
type input "mié. [DATE]"
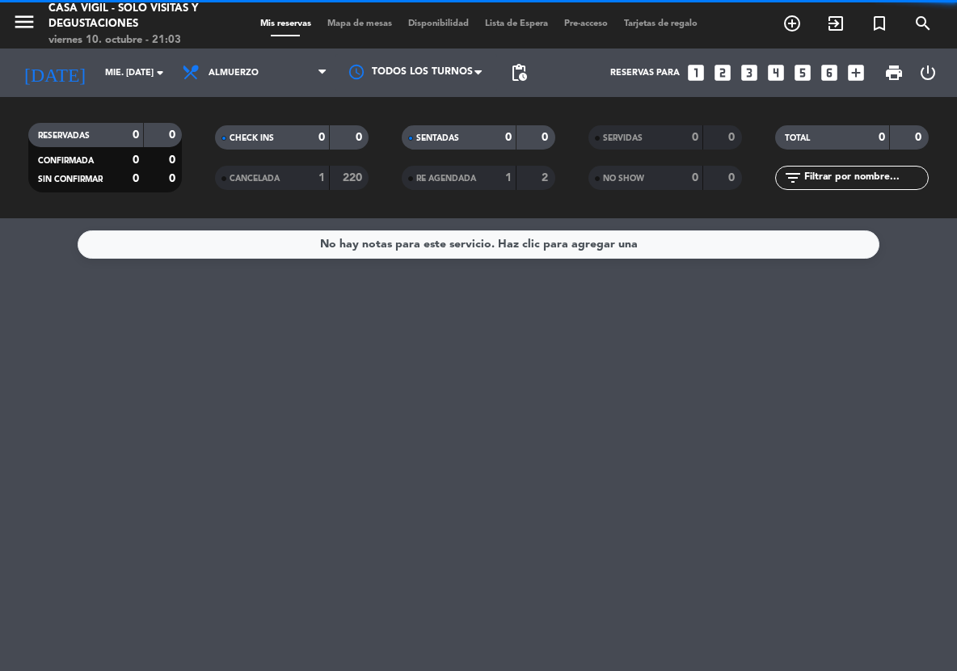
scroll to position [0, 0]
